Goal: Task Accomplishment & Management: Complete application form

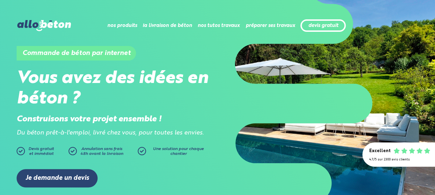
drag, startPoint x: 0, startPoint y: 0, endPoint x: 429, endPoint y: 25, distance: 429.9
click at [429, 25] on div "Commande de béton par internet Vous avez des idées en béton ? Construisons votr…" at bounding box center [217, 104] width 436 height 208
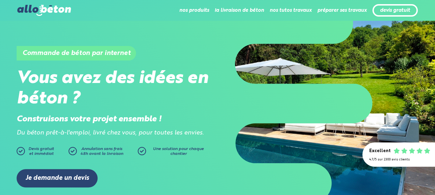
scroll to position [84, 0]
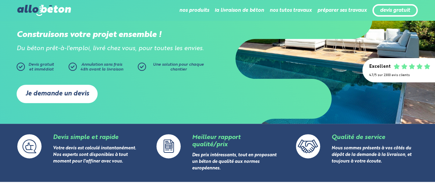
click at [69, 91] on link "Je demande un devis" at bounding box center [57, 94] width 81 height 18
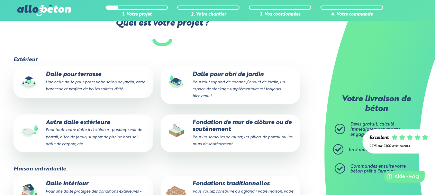
scroll to position [74, 0]
click at [224, 128] on p "Fondation de mur de clôture ou de soutènement Pour les semelles de muret, les p…" at bounding box center [230, 133] width 130 height 28
click at [0, 0] on input "Fondation de mur de clôture ou de soutènement Pour les semelles de muret, les p…" at bounding box center [0, 0] width 0 height 0
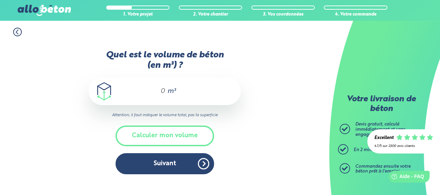
click at [165, 103] on div "m³" at bounding box center [165, 92] width 152 height 28
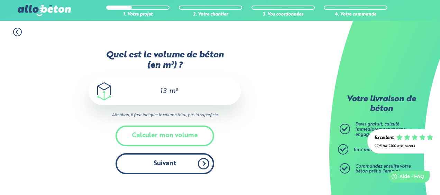
type input "13"
click at [160, 165] on button "Suivant" at bounding box center [165, 163] width 99 height 21
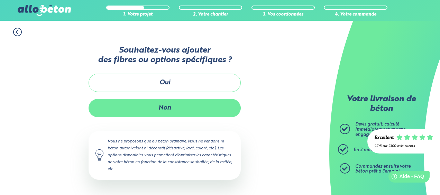
click at [170, 113] on button "Non" at bounding box center [165, 108] width 152 height 18
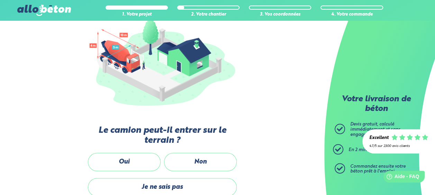
scroll to position [100, 0]
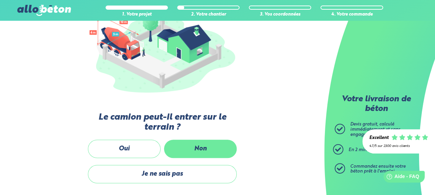
click at [193, 144] on label "Non" at bounding box center [200, 149] width 73 height 18
click at [0, 0] on input "Non" at bounding box center [0, 0] width 0 height 0
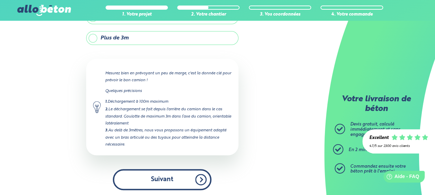
click at [179, 175] on button "Suivant" at bounding box center [162, 179] width 99 height 21
click at [201, 178] on button "Suivant" at bounding box center [162, 179] width 99 height 21
click at [167, 178] on button "Suivant" at bounding box center [162, 179] width 99 height 21
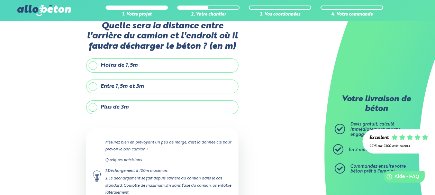
scroll to position [0, 0]
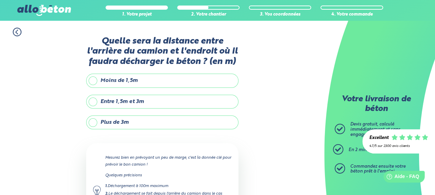
click at [418, 31] on div "Votre livraison de béton [PERSON_NAME] gratuit, calculé immédiatement et sans e…" at bounding box center [379, 97] width 111 height 195
click at [93, 100] on label "Entre 1,5m et 3m" at bounding box center [162, 102] width 152 height 14
click at [0, 0] on input "Entre 1,5m et 3m" at bounding box center [0, 0] width 0 height 0
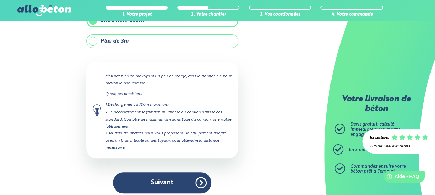
scroll to position [82, 0]
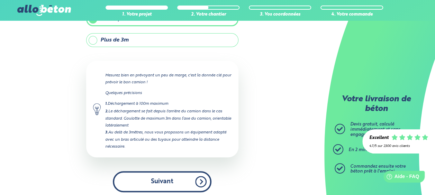
click at [173, 175] on button "Suivant" at bounding box center [162, 181] width 99 height 21
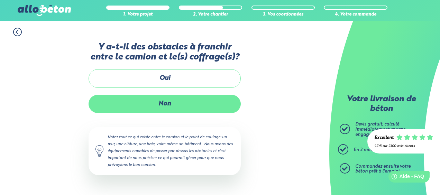
click at [177, 103] on label "Non" at bounding box center [165, 104] width 152 height 18
click at [0, 0] on input "Non" at bounding box center [0, 0] width 0 height 0
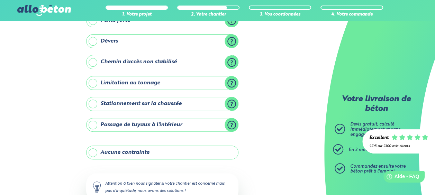
scroll to position [79, 0]
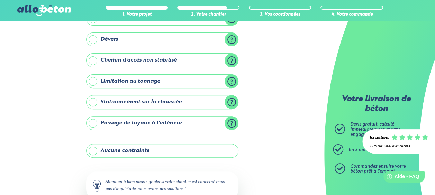
click at [88, 147] on label "Aucune contrainte" at bounding box center [162, 151] width 152 height 14
click at [0, 0] on input "Aucune contrainte" at bounding box center [0, 0] width 0 height 0
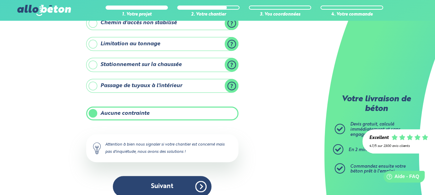
scroll to position [124, 0]
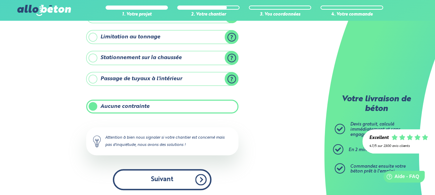
click at [174, 180] on button "Suivant" at bounding box center [162, 179] width 99 height 21
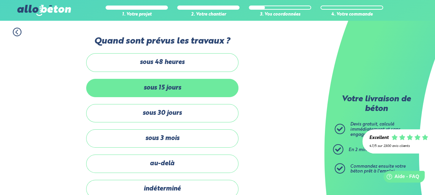
click at [153, 87] on label "sous 15 jours" at bounding box center [162, 88] width 152 height 18
click at [0, 0] on input "sous 15 jours" at bounding box center [0, 0] width 0 height 0
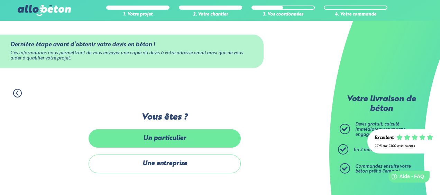
click at [174, 143] on label "Un particulier" at bounding box center [165, 138] width 152 height 18
click at [0, 0] on input "Un particulier" at bounding box center [0, 0] width 0 height 0
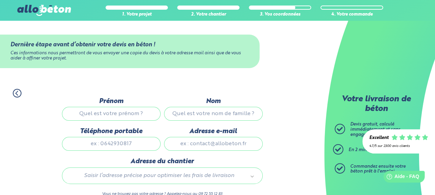
click at [106, 114] on input "Prénom" at bounding box center [111, 114] width 99 height 14
type input "FABRICE"
type input "[PERSON_NAME]"
type input "0768093957"
type input "[EMAIL_ADDRESS][DOMAIN_NAME]"
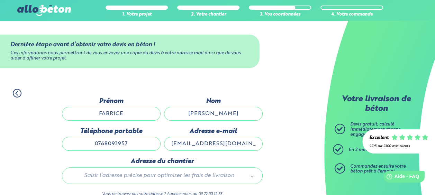
type input "[STREET_ADDRESS]"
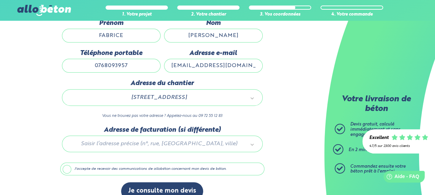
scroll to position [89, 0]
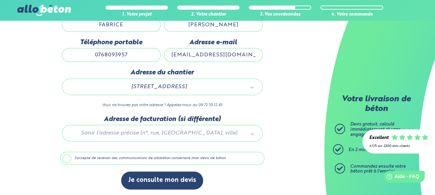
click at [63, 156] on label "J'accepte de recevoir des communications de allobéton concernant mon devis de b…" at bounding box center [162, 158] width 204 height 13
click at [0, 0] on input "J'accepte de recevoir des communications de allobéton concernant mon devis de b…" at bounding box center [0, 0] width 0 height 0
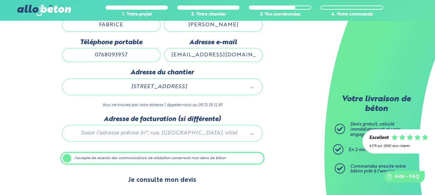
click button "Je consulte mon devis"
